Goal: Navigation & Orientation: Find specific page/section

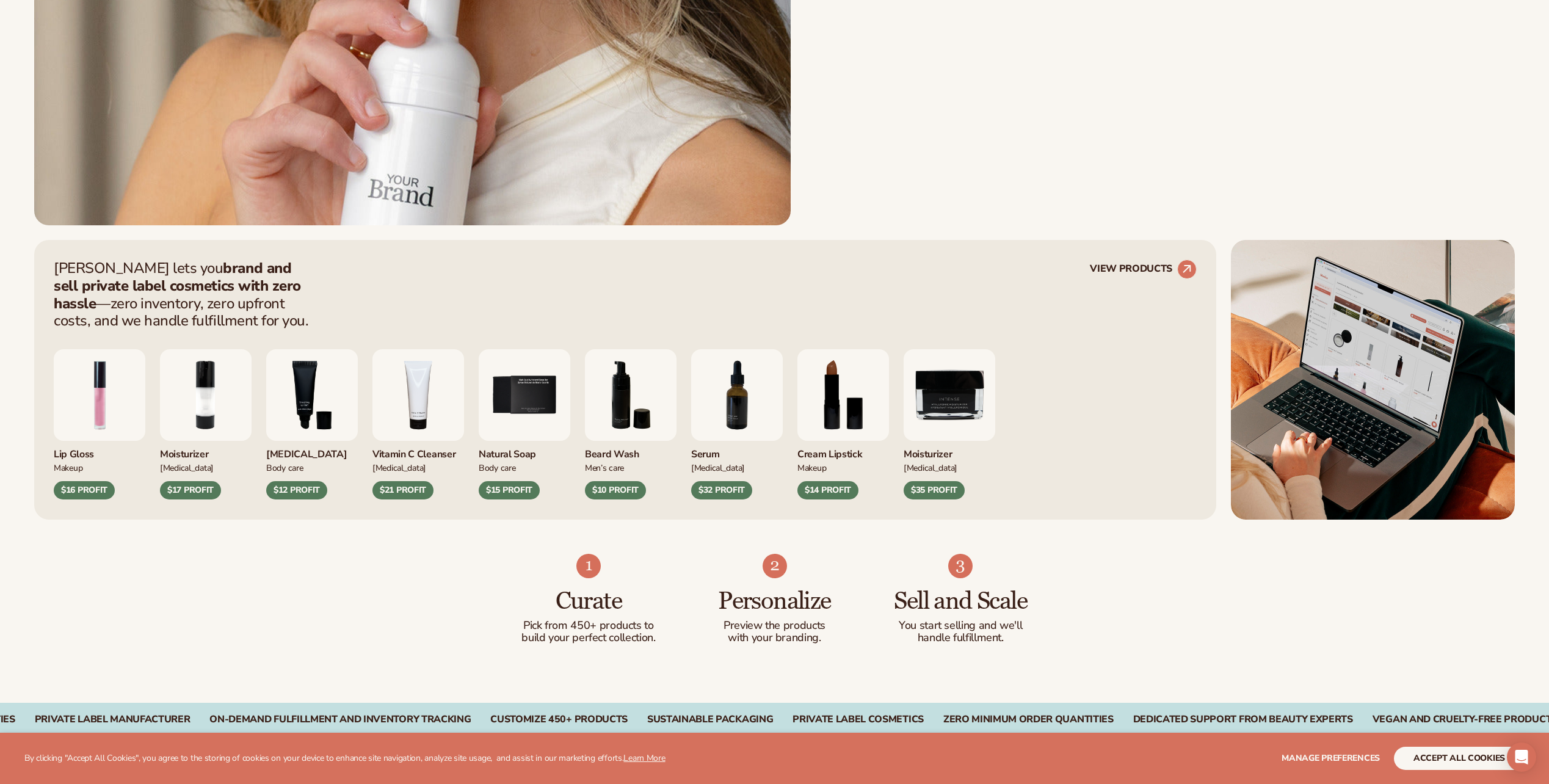
scroll to position [610, 0]
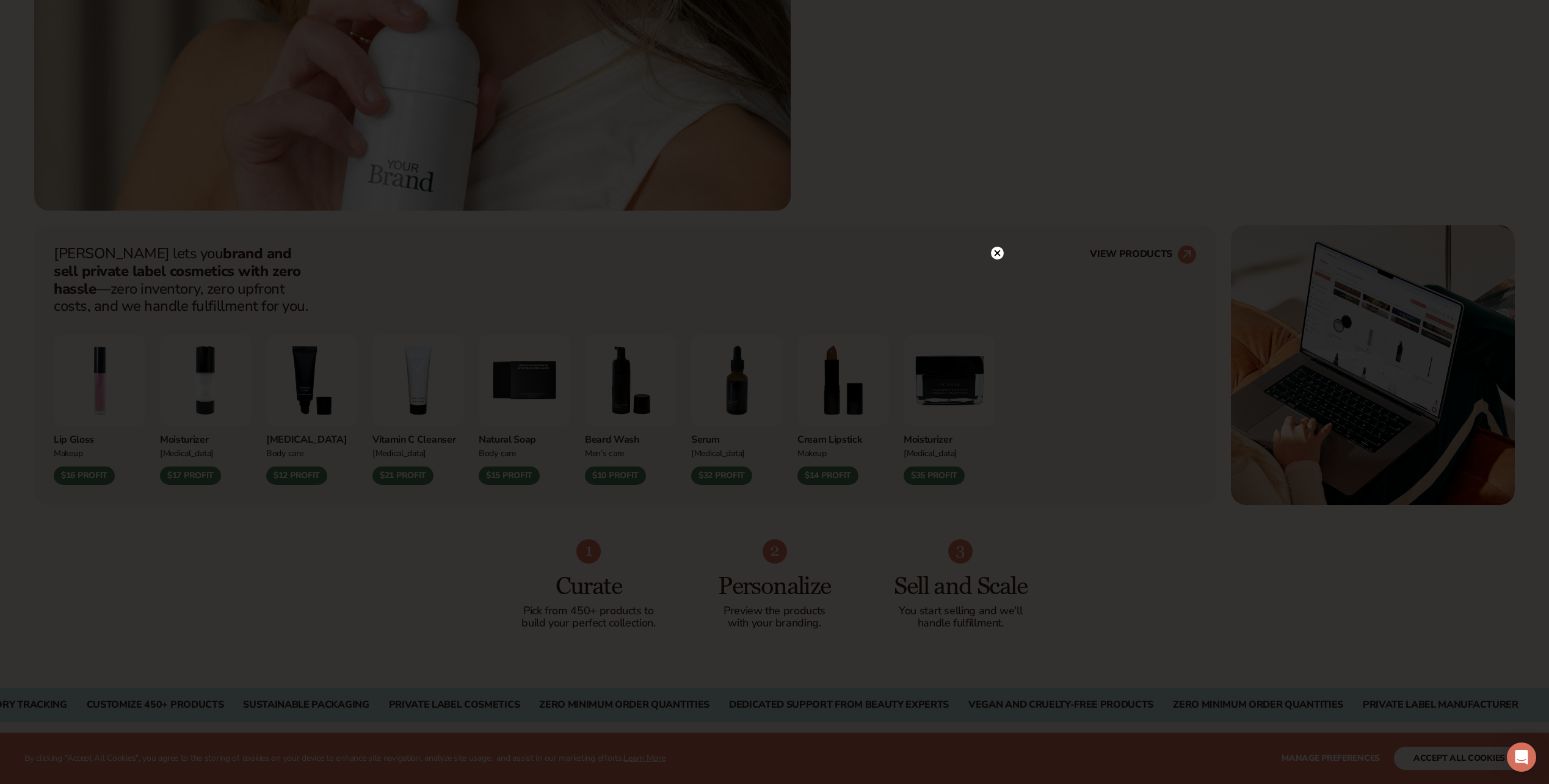
click at [996, 250] on circle at bounding box center [997, 253] width 13 height 13
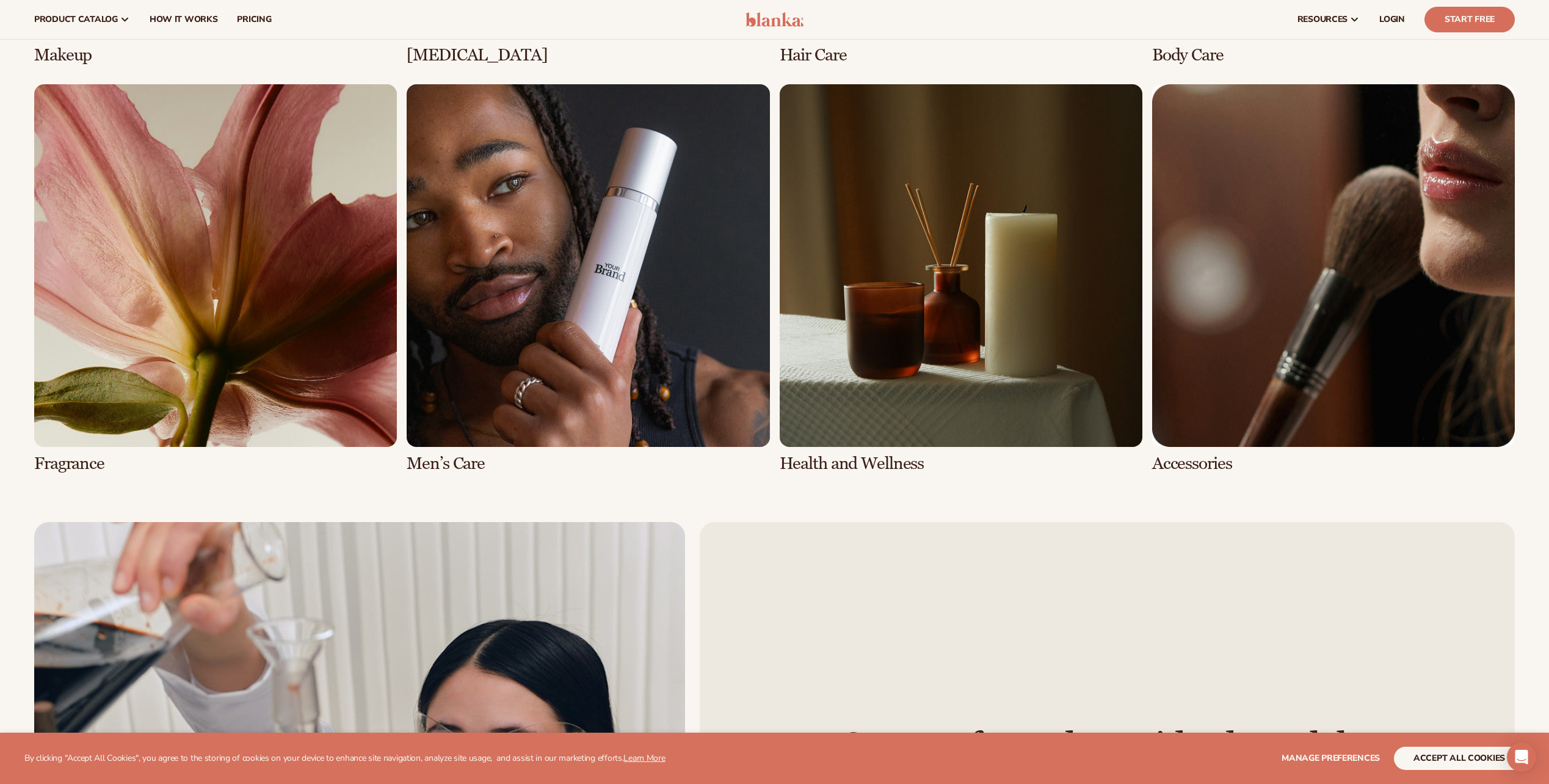
scroll to position [3420, 0]
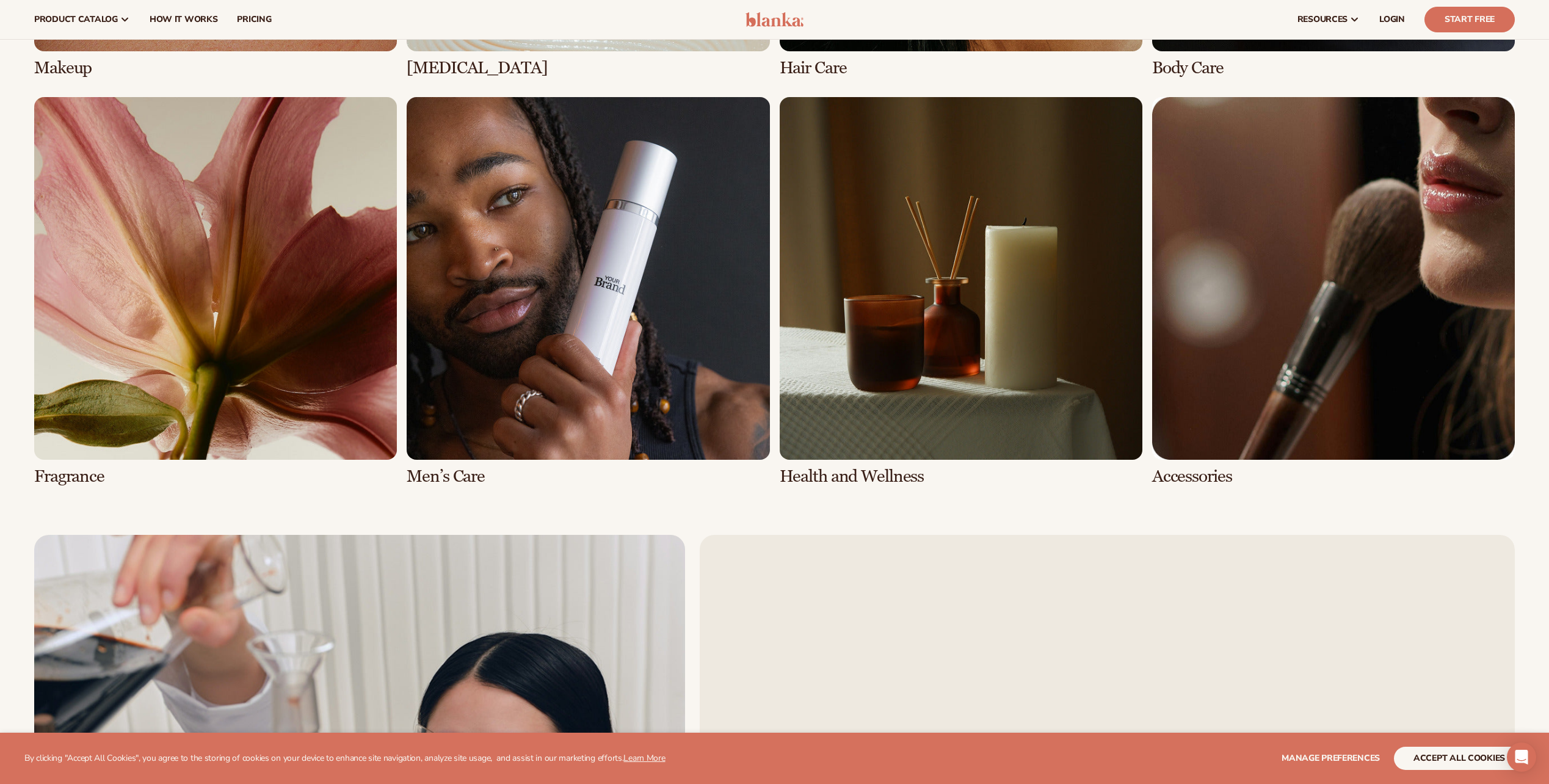
click at [199, 351] on link "5 / 8" at bounding box center [215, 292] width 363 height 389
click at [75, 475] on link "5 / 8" at bounding box center [215, 292] width 363 height 389
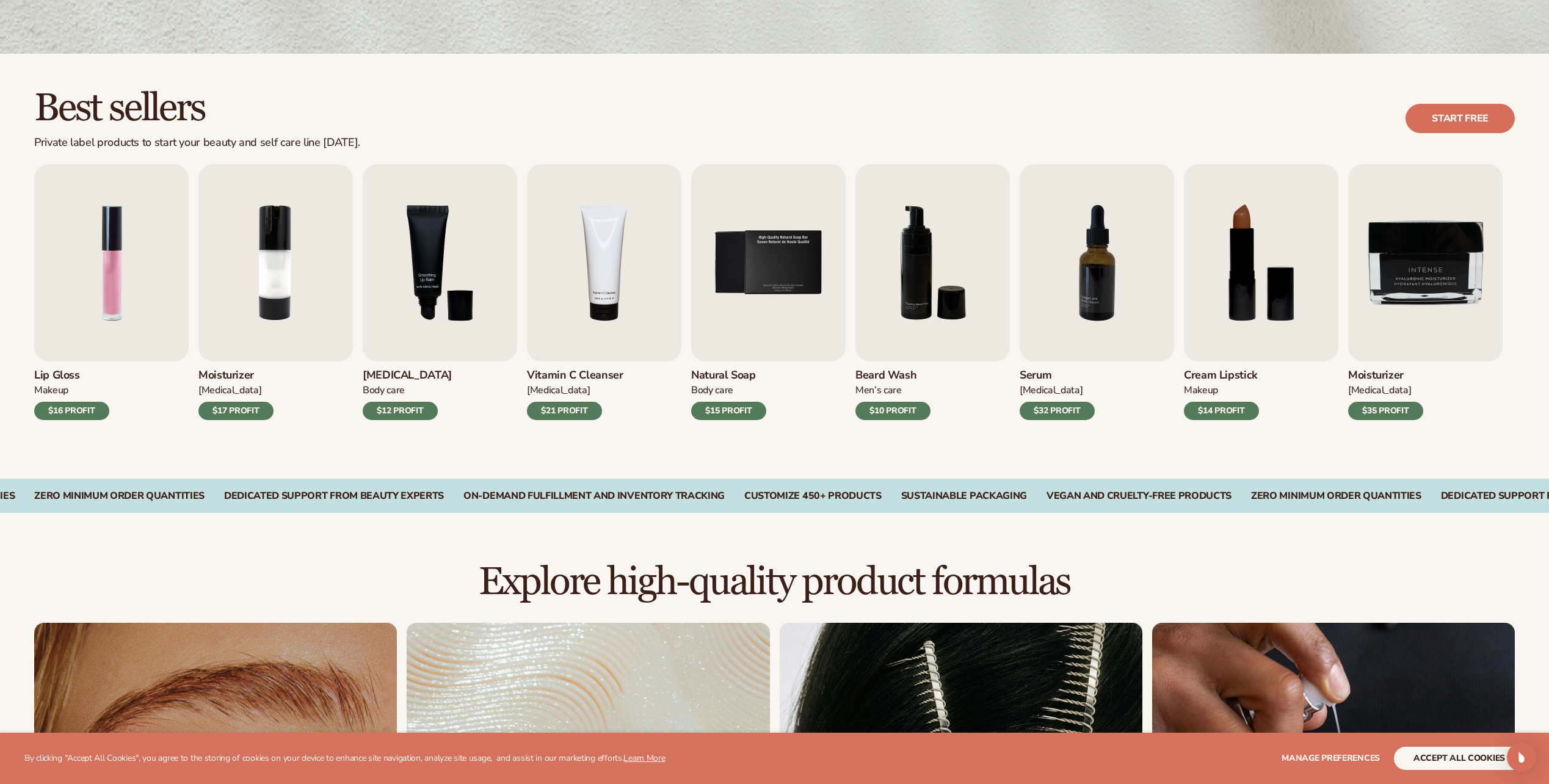
scroll to position [305, 0]
